Goal: Find specific page/section: Find specific page/section

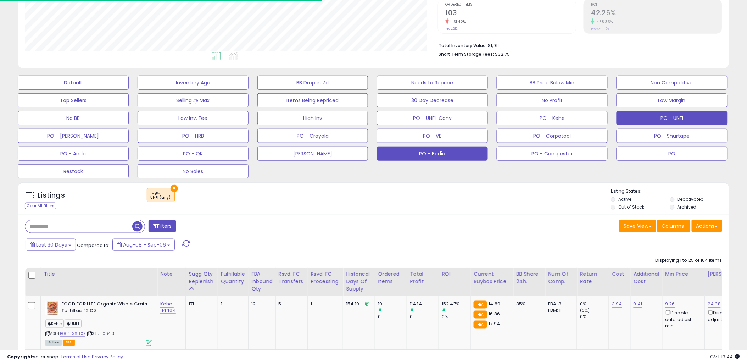
scroll to position [145, 413]
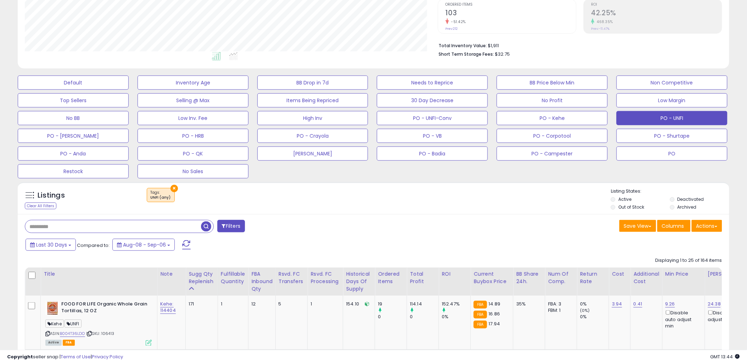
click at [69, 226] on input "text" at bounding box center [113, 226] width 176 height 12
paste input "******"
type input "******"
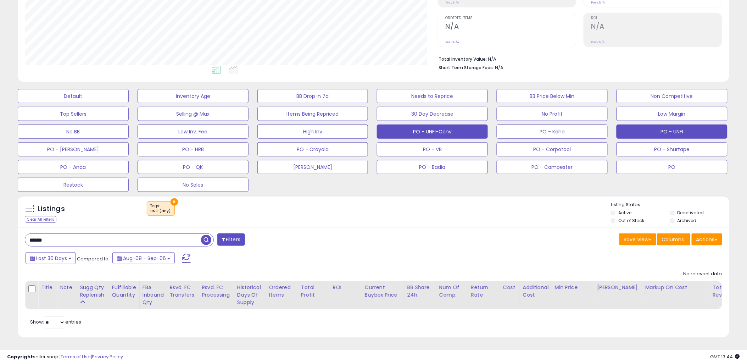
click at [432, 126] on button "PO - UNFI-Conv" at bounding box center [432, 131] width 111 height 14
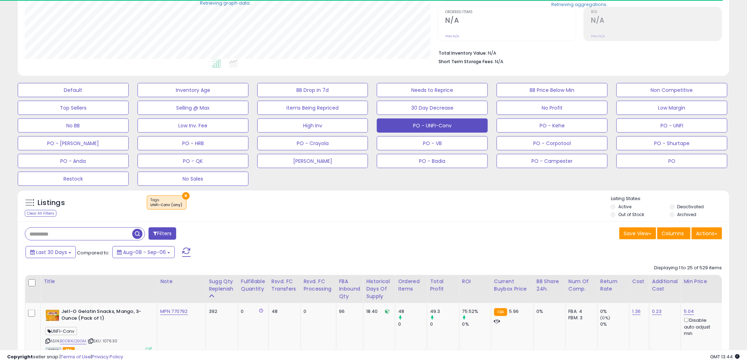
scroll to position [354415, 354147]
click at [58, 233] on input "text" at bounding box center [78, 234] width 107 height 12
paste input "******"
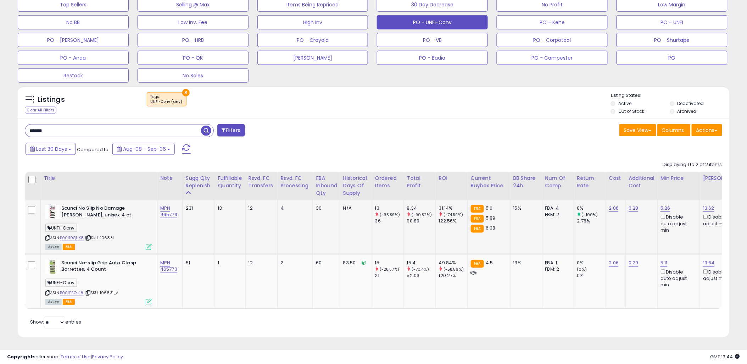
scroll to position [145, 413]
drag, startPoint x: 50, startPoint y: 124, endPoint x: -2, endPoint y: 130, distance: 52.5
paste input "text"
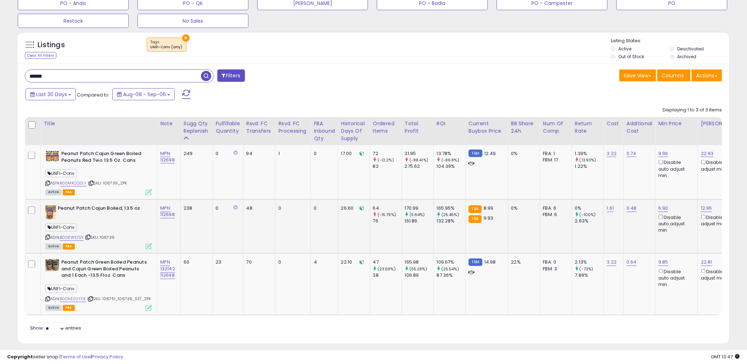
scroll to position [310, 0]
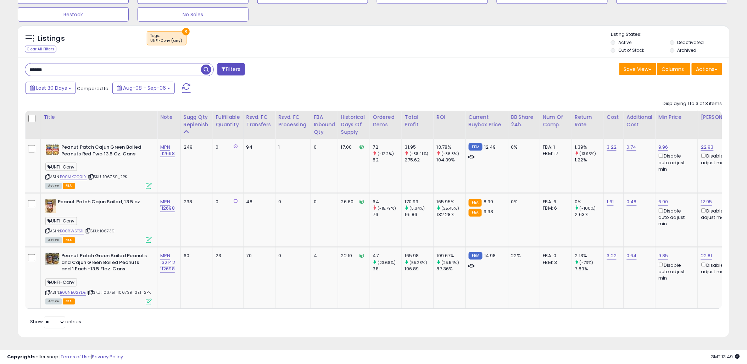
drag, startPoint x: 71, startPoint y: 61, endPoint x: 3, endPoint y: 60, distance: 68.1
click at [3, 60] on div "**********" at bounding box center [373, 40] width 747 height 645
paste input "text"
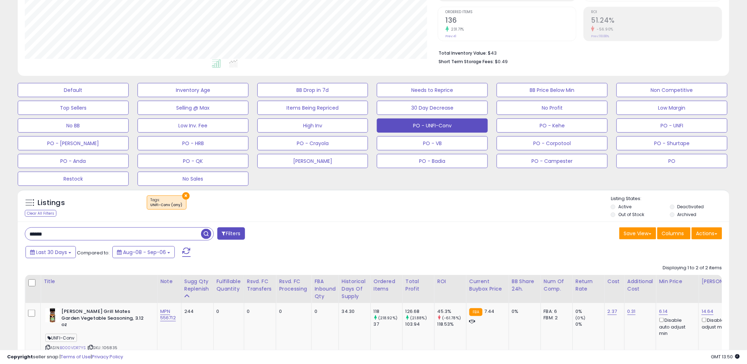
scroll to position [249, 0]
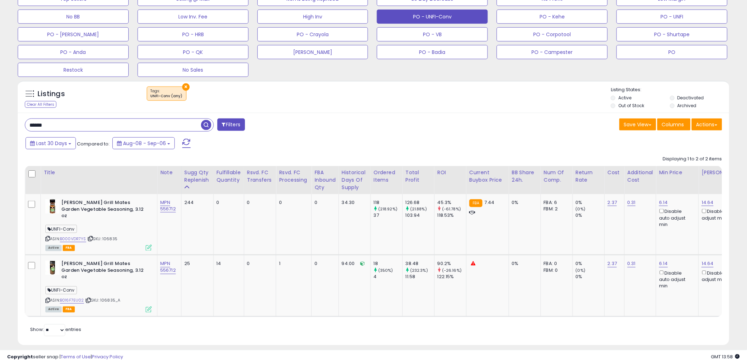
drag, startPoint x: 97, startPoint y: 123, endPoint x: 8, endPoint y: 126, distance: 89.0
click at [8, 126] on div "**********" at bounding box center [374, 67] width 740 height 573
paste input "text"
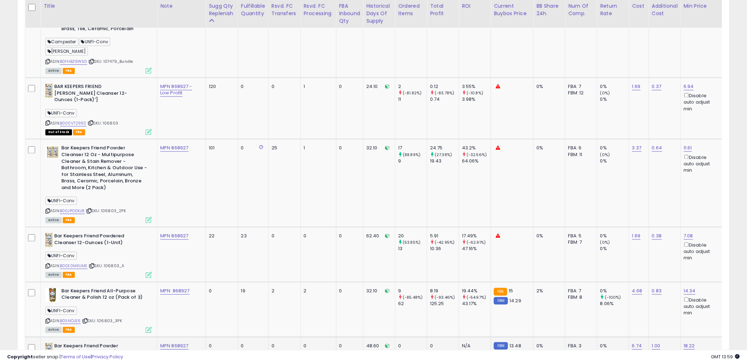
scroll to position [338, 0]
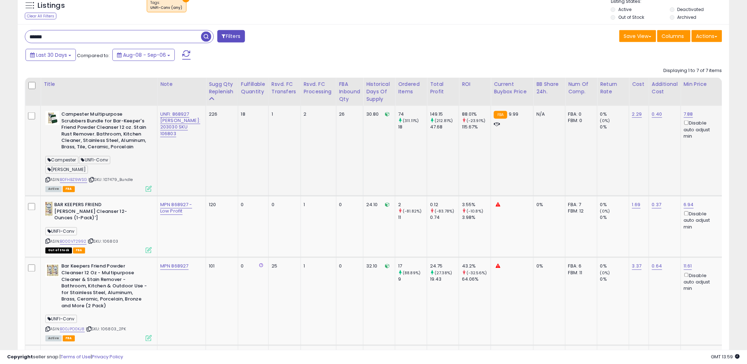
drag, startPoint x: 135, startPoint y: 170, endPoint x: 105, endPoint y: 172, distance: 30.9
click at [105, 172] on div "ASIN: B0FHBZ9WSG | SKU: 107479_Bundle Active FBA" at bounding box center [98, 151] width 106 height 80
drag, startPoint x: 105, startPoint y: 172, endPoint x: 144, endPoint y: 171, distance: 39.4
click at [147, 172] on div "ASIN: B0FHBZ9WSG | SKU: 107479_Bundle Active FBA" at bounding box center [98, 151] width 106 height 80
drag, startPoint x: 138, startPoint y: 171, endPoint x: 106, endPoint y: 172, distance: 32.6
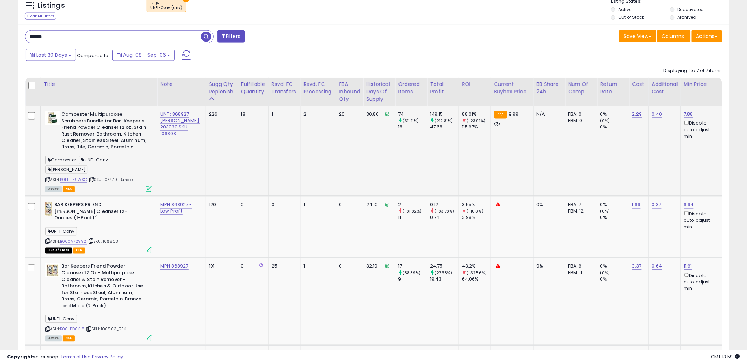
click at [106, 172] on div "ASIN: B0FHBZ9WSG | SKU: 107479_Bundle Active FBA" at bounding box center [98, 151] width 106 height 80
copy span "107479_Bundle"
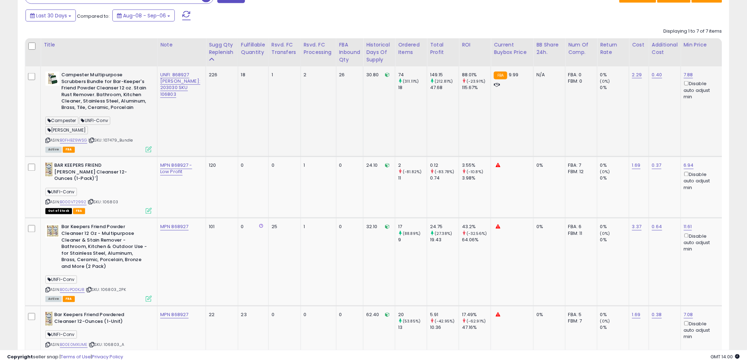
scroll to position [259, 0]
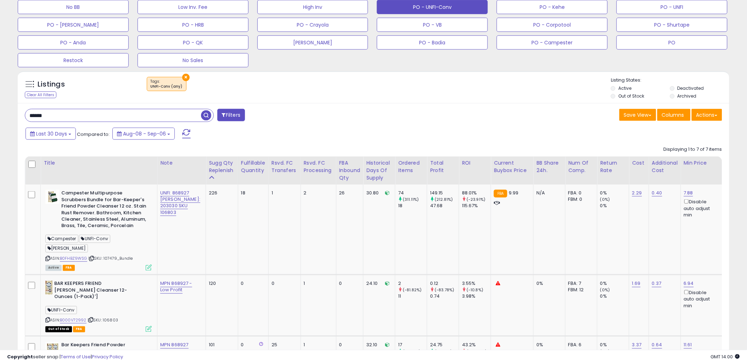
drag, startPoint x: 54, startPoint y: 116, endPoint x: 13, endPoint y: 114, distance: 40.5
paste input "text"
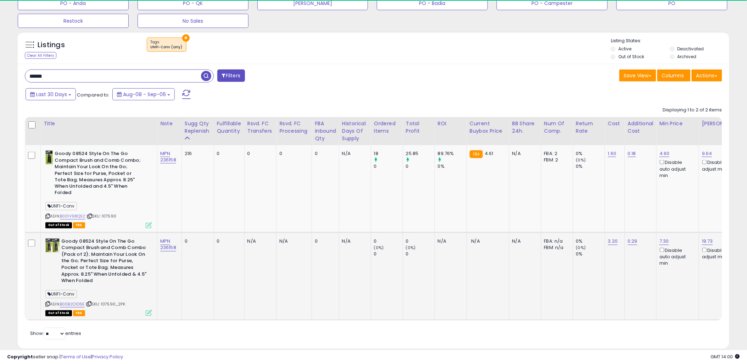
scroll to position [145, 413]
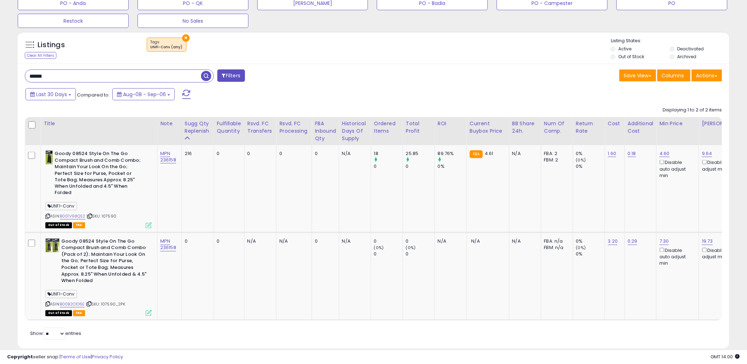
drag, startPoint x: 106, startPoint y: 72, endPoint x: -2, endPoint y: 70, distance: 108.2
paste input "text"
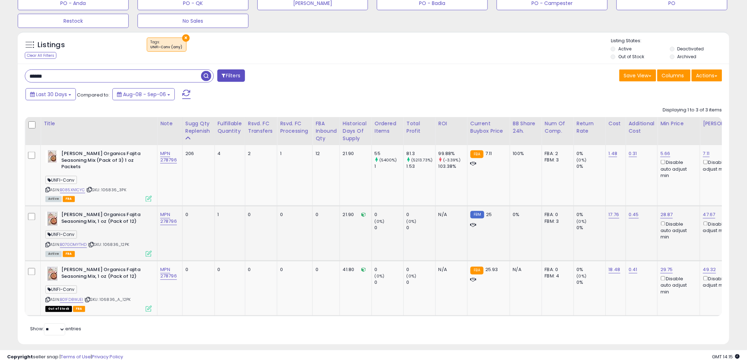
scroll to position [311, 0]
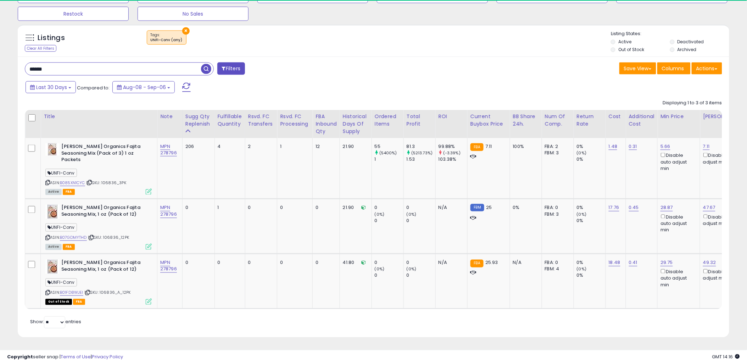
drag, startPoint x: 119, startPoint y: 63, endPoint x: 7, endPoint y: 61, distance: 111.7
click at [7, 61] on div "**********" at bounding box center [374, 35] width 740 height 621
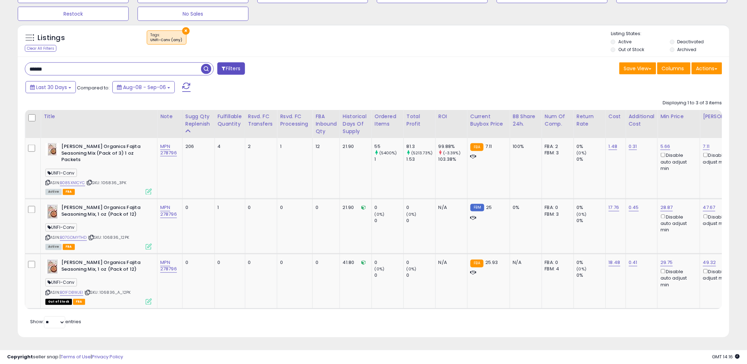
paste input "text"
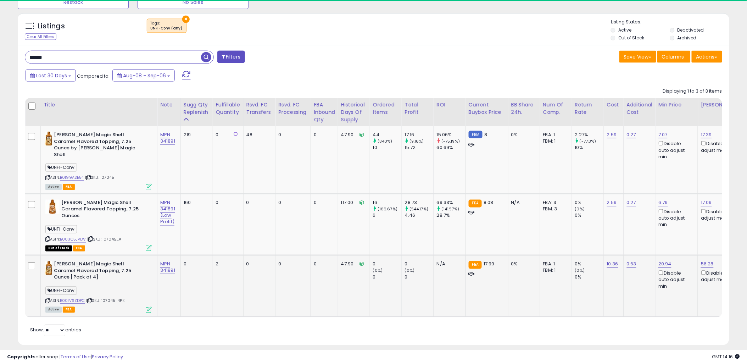
scroll to position [145, 413]
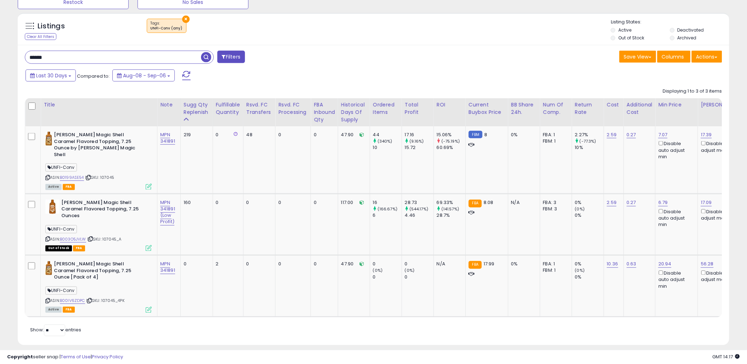
drag, startPoint x: 62, startPoint y: 57, endPoint x: 21, endPoint y: 62, distance: 41.4
click at [21, 62] on div "****** Filters" at bounding box center [197, 58] width 354 height 14
paste input "text"
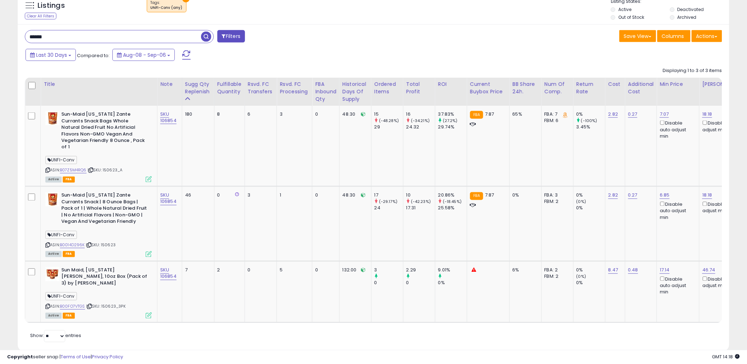
drag, startPoint x: 77, startPoint y: 35, endPoint x: 20, endPoint y: 36, distance: 57.5
click at [20, 36] on div "****** Filters" at bounding box center [197, 37] width 354 height 14
paste input "text"
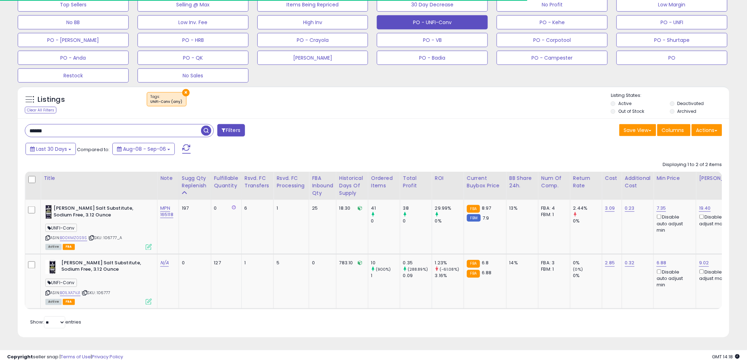
drag, startPoint x: 72, startPoint y: 126, endPoint x: 0, endPoint y: 126, distance: 71.6
click at [0, 126] on div "**********" at bounding box center [373, 71] width 747 height 584
paste input "text"
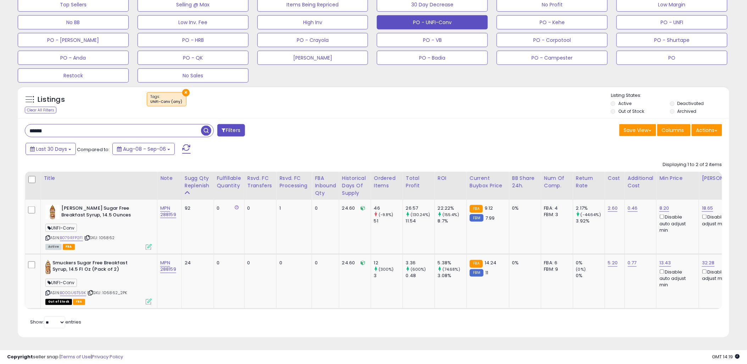
drag, startPoint x: 60, startPoint y: 123, endPoint x: -2, endPoint y: 116, distance: 62.5
paste input "text"
type input "******"
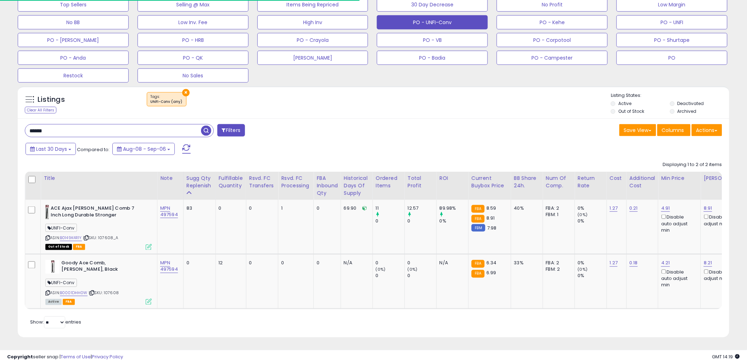
drag, startPoint x: 75, startPoint y: 128, endPoint x: 0, endPoint y: 117, distance: 75.2
paste input "******"
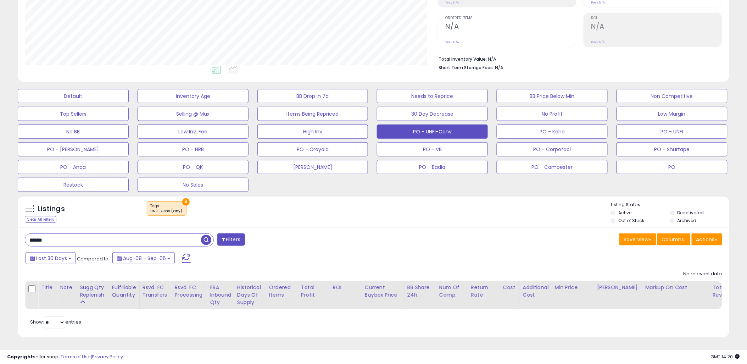
drag, startPoint x: 52, startPoint y: 235, endPoint x: 0, endPoint y: 225, distance: 53.4
click at [0, 225] on html "Unable to login Retrieving listings data.. has not yet accepted the Terms of Us…" at bounding box center [373, 48] width 747 height 364
paste input "*"
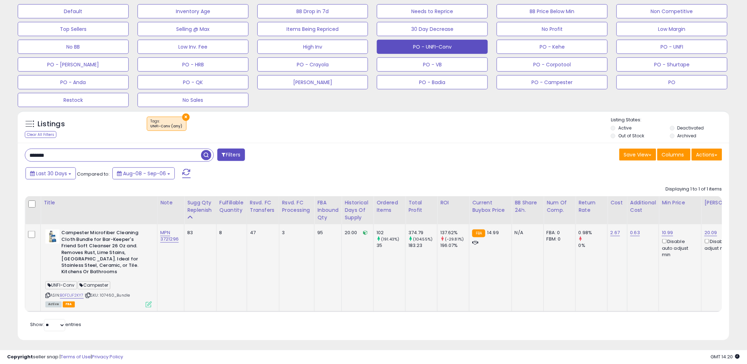
drag, startPoint x: 132, startPoint y: 291, endPoint x: 102, endPoint y: 289, distance: 30.2
click at [102, 289] on div "ASIN: B0FDJF2KY7 | SKU: 107460_Bundle Active FBA" at bounding box center [98, 267] width 106 height 77
copy span "107460_Bundle"
drag, startPoint x: 69, startPoint y: 155, endPoint x: 10, endPoint y: 154, distance: 59.2
click at [10, 154] on div "**********" at bounding box center [374, 80] width 740 height 538
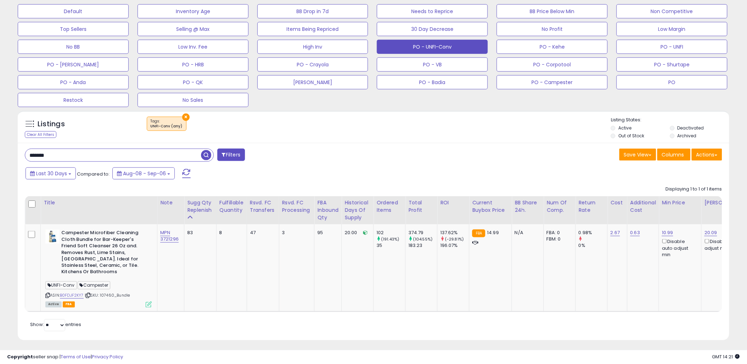
paste input "text"
type input "******"
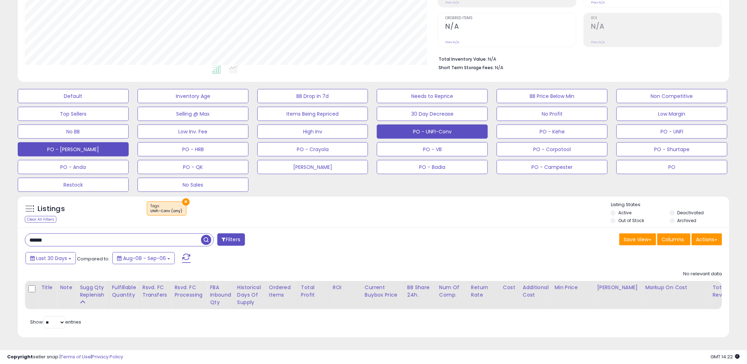
click at [77, 142] on button "PO - [PERSON_NAME]" at bounding box center [73, 149] width 111 height 14
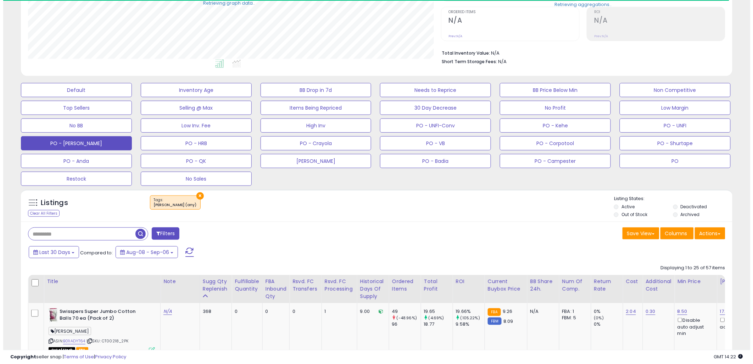
scroll to position [354415, 354147]
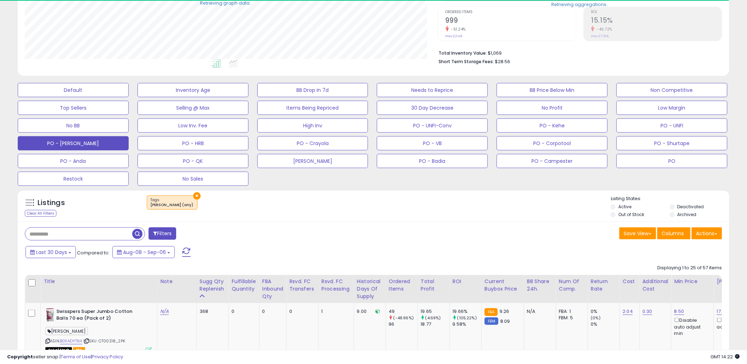
click at [85, 233] on input "text" at bounding box center [78, 234] width 107 height 12
paste input "*******"
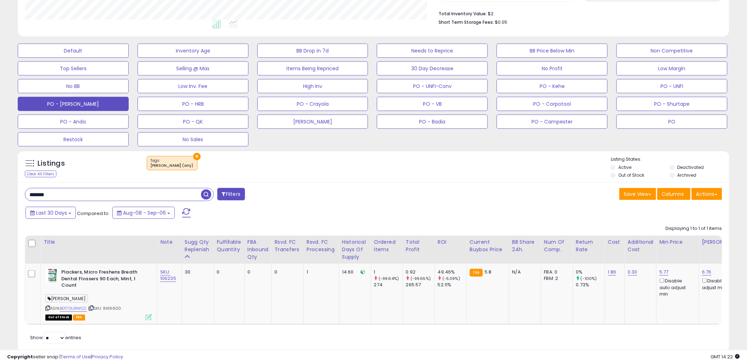
scroll to position [145, 413]
click at [112, 308] on span "| SKU: RA19600" at bounding box center [104, 309] width 33 height 6
copy span "RA19600"
drag, startPoint x: 25, startPoint y: 189, endPoint x: -2, endPoint y: 186, distance: 27.2
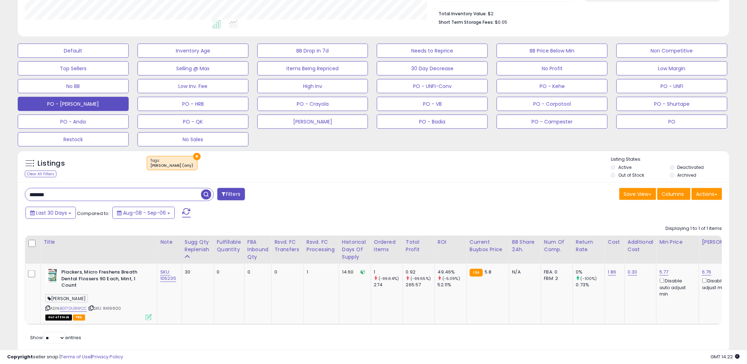
click at [0, 184] on html "Unable to login Retrieving listings data.. has not yet accepted the Terms of Us…" at bounding box center [373, 2] width 747 height 364
paste input "text"
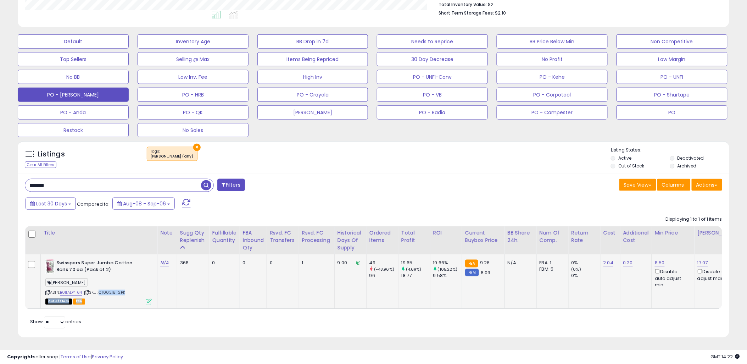
drag, startPoint x: 129, startPoint y: 290, endPoint x: 101, endPoint y: 289, distance: 28.0
click at [101, 289] on div "ASIN: B01IADYT64 | SKU: CT00218_2PK Out of Stock FBA" at bounding box center [98, 282] width 106 height 44
drag, startPoint x: 101, startPoint y: 289, endPoint x: 132, endPoint y: 285, distance: 31.4
click at [136, 283] on div "[PERSON_NAME]" at bounding box center [98, 284] width 106 height 10
drag, startPoint x: 129, startPoint y: 289, endPoint x: 102, endPoint y: 288, distance: 27.0
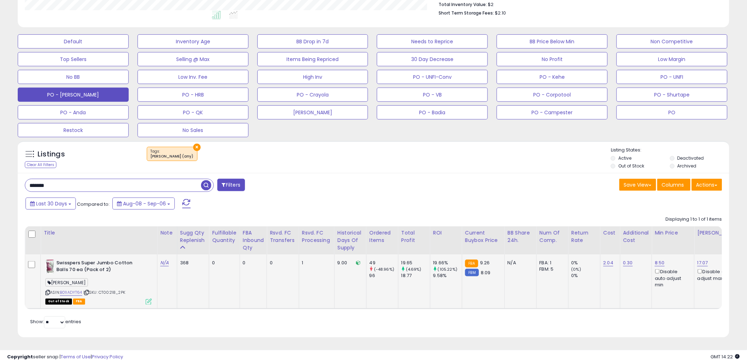
click at [102, 288] on div "ASIN: B01IADYT64 | SKU: CT00218_2PK Out of Stock FBA" at bounding box center [98, 282] width 106 height 44
copy span "CT00218_2PK"
drag, startPoint x: 66, startPoint y: 180, endPoint x: 5, endPoint y: 180, distance: 60.6
click at [6, 180] on div "**********" at bounding box center [374, 93] width 740 height 505
paste input "*"
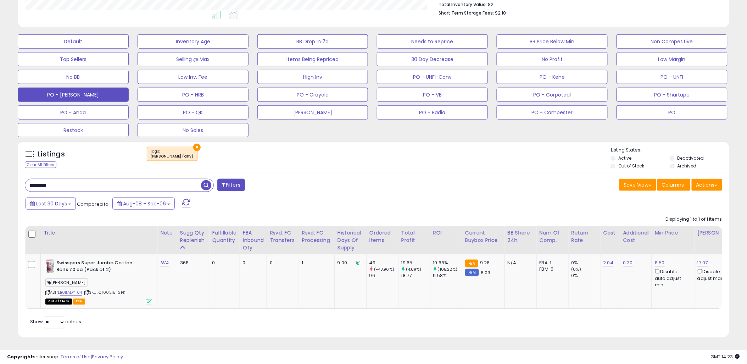
type input "********"
